Goal: Find specific page/section: Find specific page/section

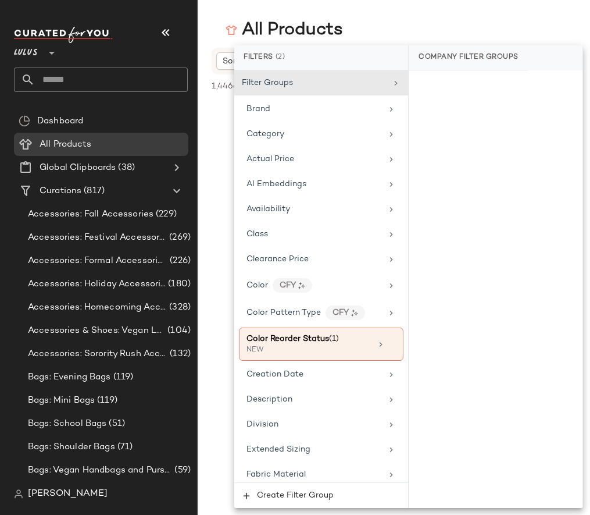
scroll to position [239, 0]
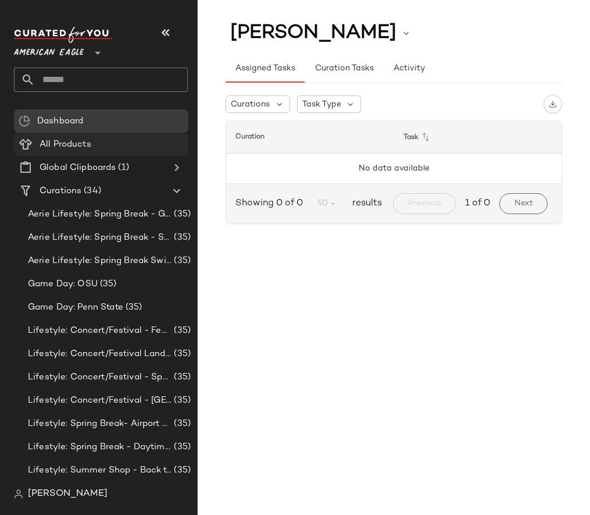
click at [64, 144] on span "All Products" at bounding box center [66, 144] width 52 height 13
